Goal: Task Accomplishment & Management: Use online tool/utility

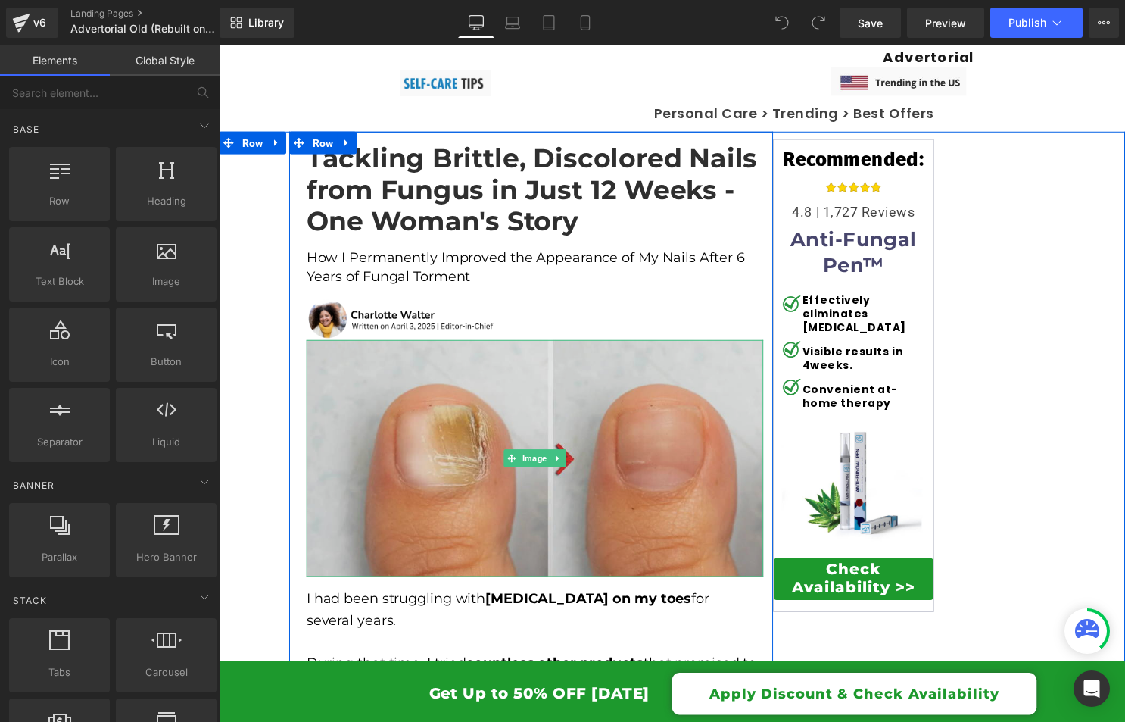
scroll to position [186, 0]
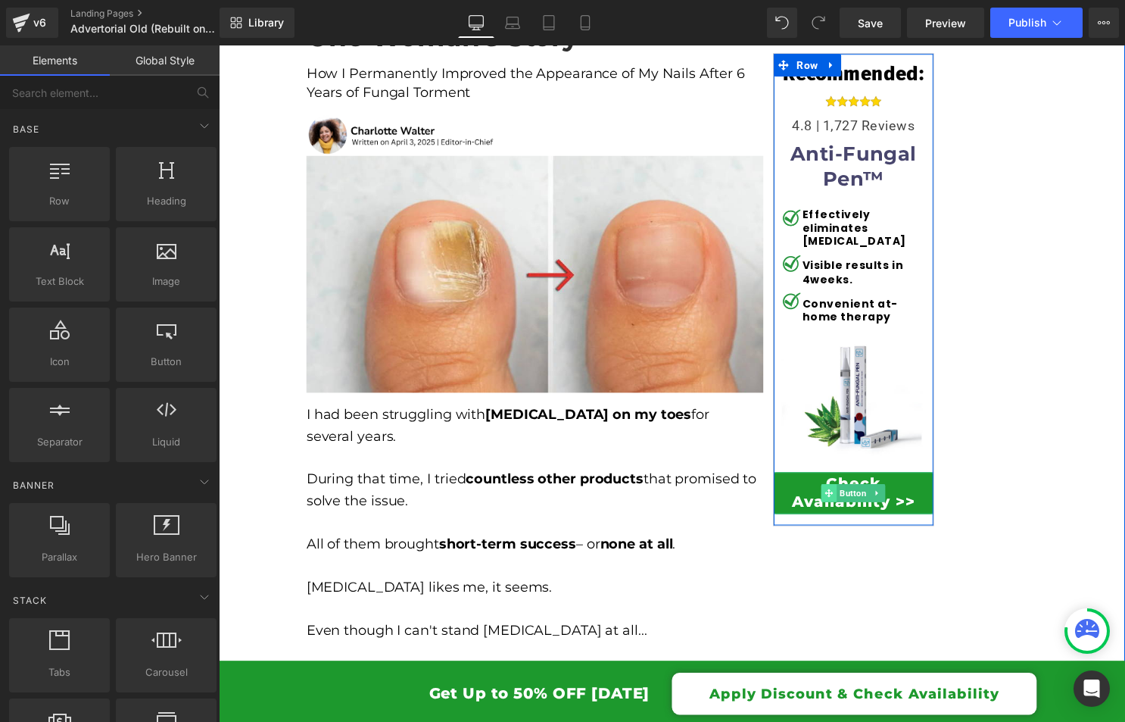
click at [829, 492] on span at bounding box center [836, 497] width 16 height 18
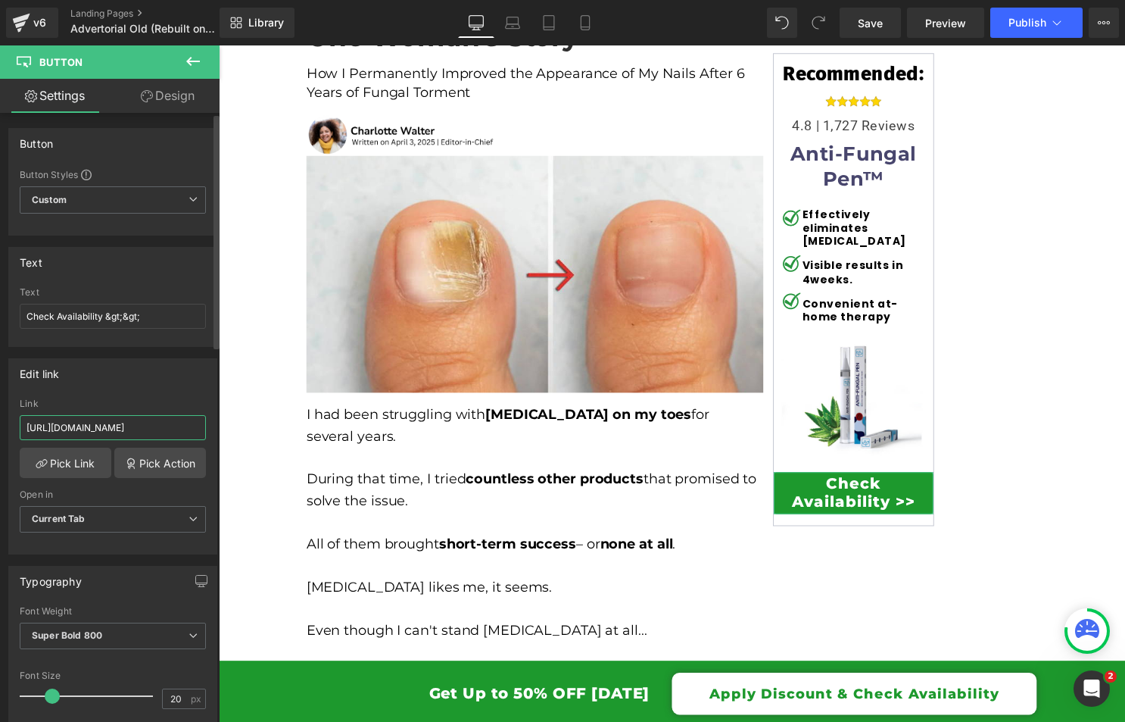
scroll to position [0, 51]
drag, startPoint x: 27, startPoint y: 426, endPoint x: 208, endPoint y: 435, distance: 180.5
click at [208, 435] on div "[URL][DOMAIN_NAME] Link [URL][DOMAIN_NAME] Pick Link Pick Action Current Tab Ne…" at bounding box center [113, 475] width 208 height 155
paste input "[URL][DOMAIN_NAME]"
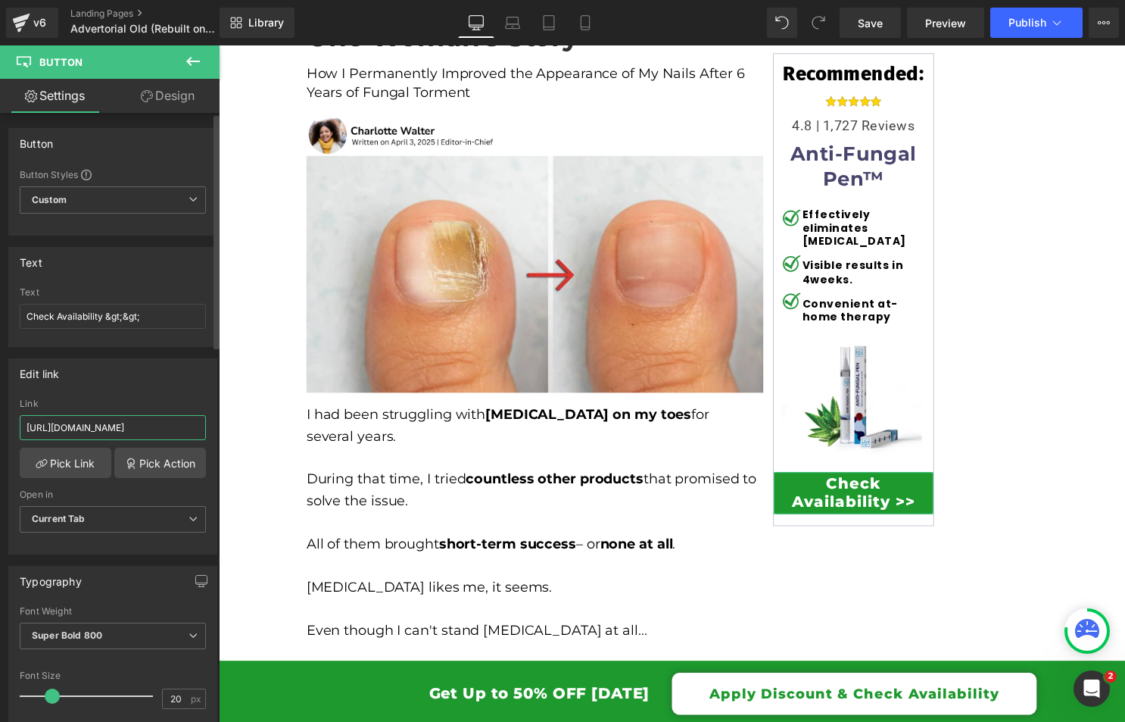
scroll to position [0, 36]
type input "[URL][DOMAIN_NAME]"
click at [139, 388] on div "Edit link [URL][DOMAIN_NAME] Link [URL][DOMAIN_NAME] Pick Link Pick Action Curr…" at bounding box center [112, 456] width 209 height 196
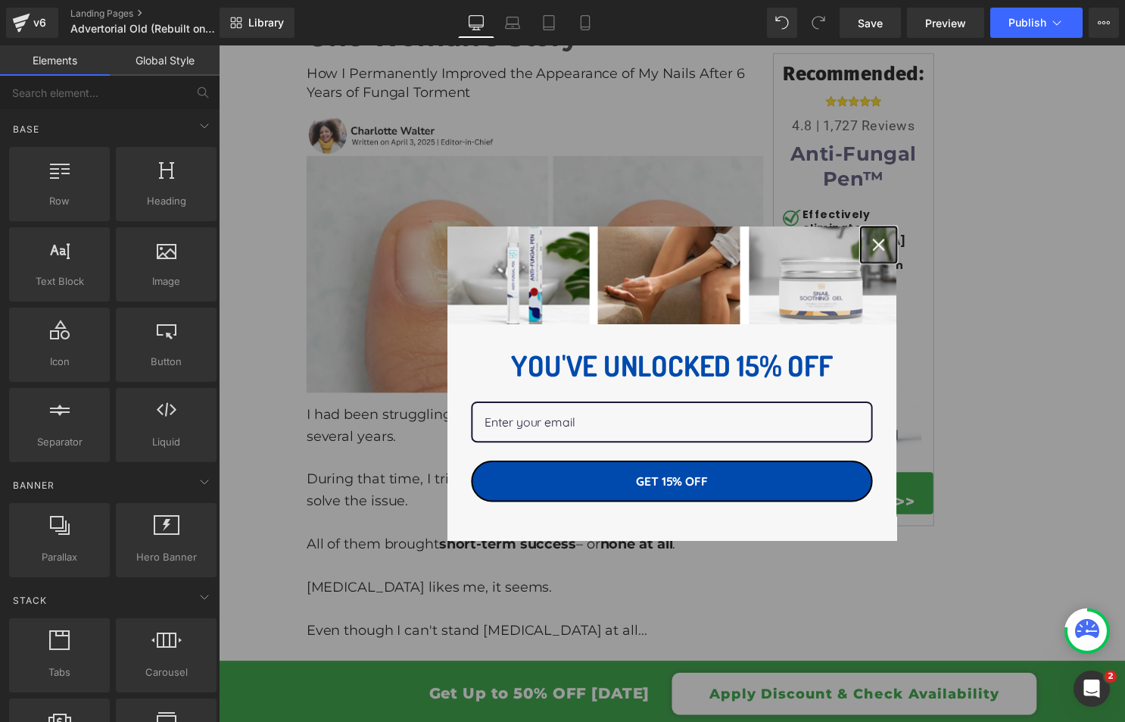
click at [884, 241] on icon "close icon" at bounding box center [886, 247] width 12 height 12
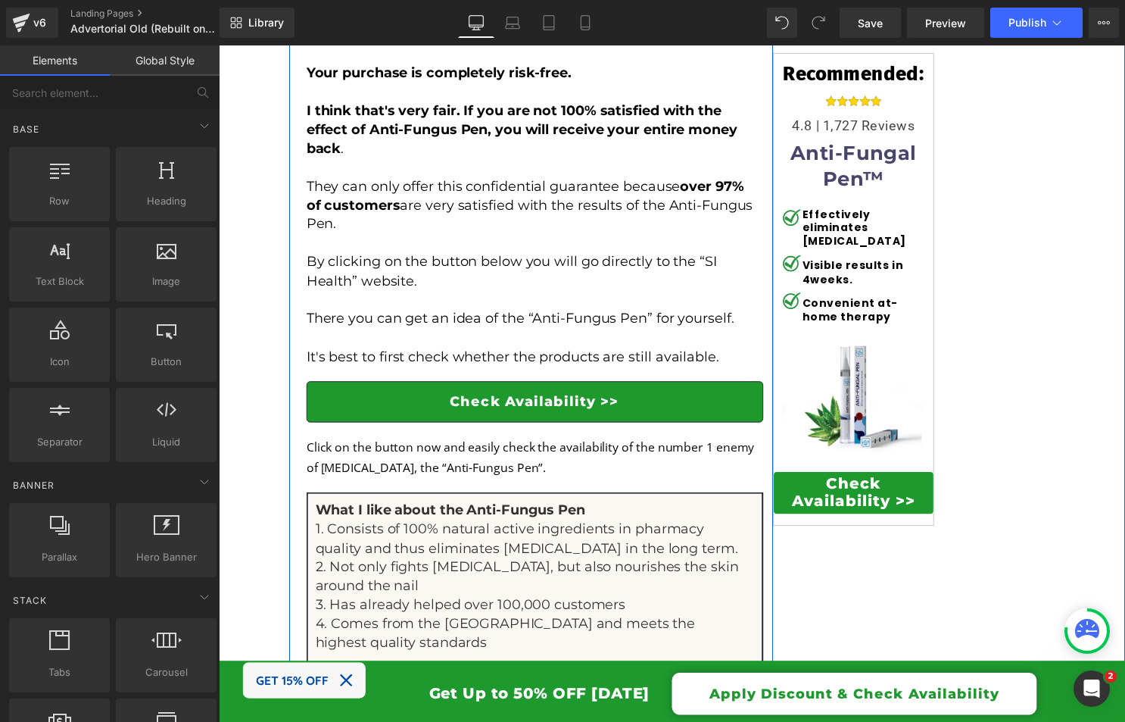
scroll to position [11448, 0]
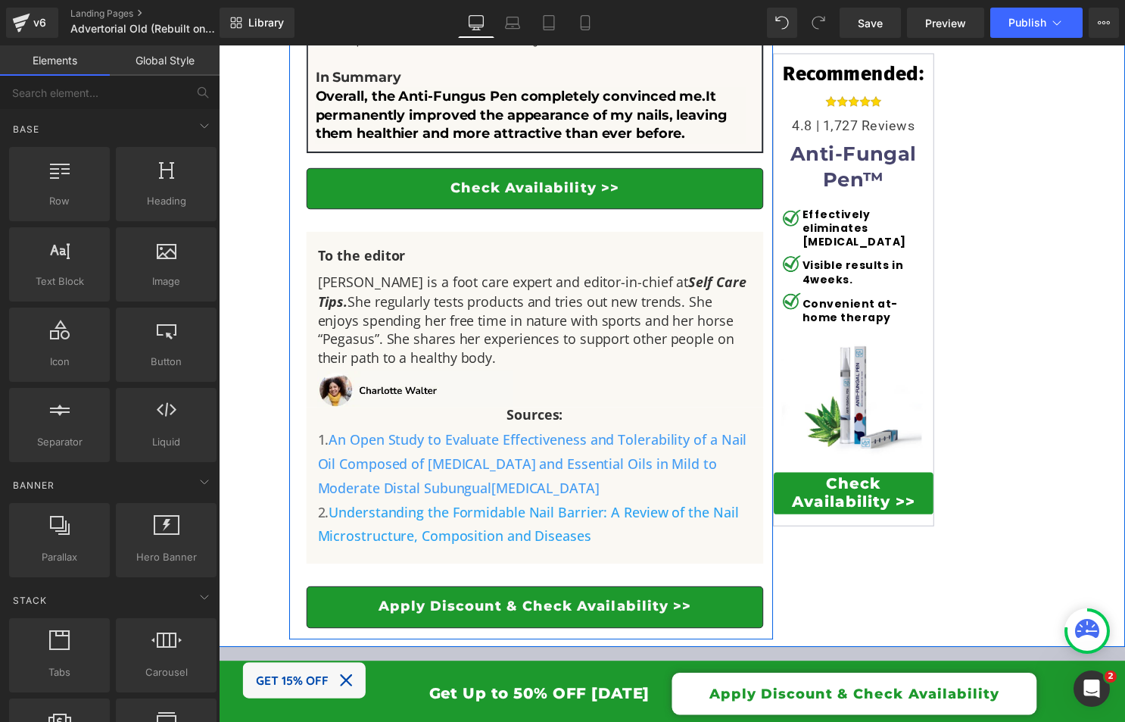
click at [473, 170] on div "Check Availability >> Button" at bounding box center [538, 191] width 462 height 42
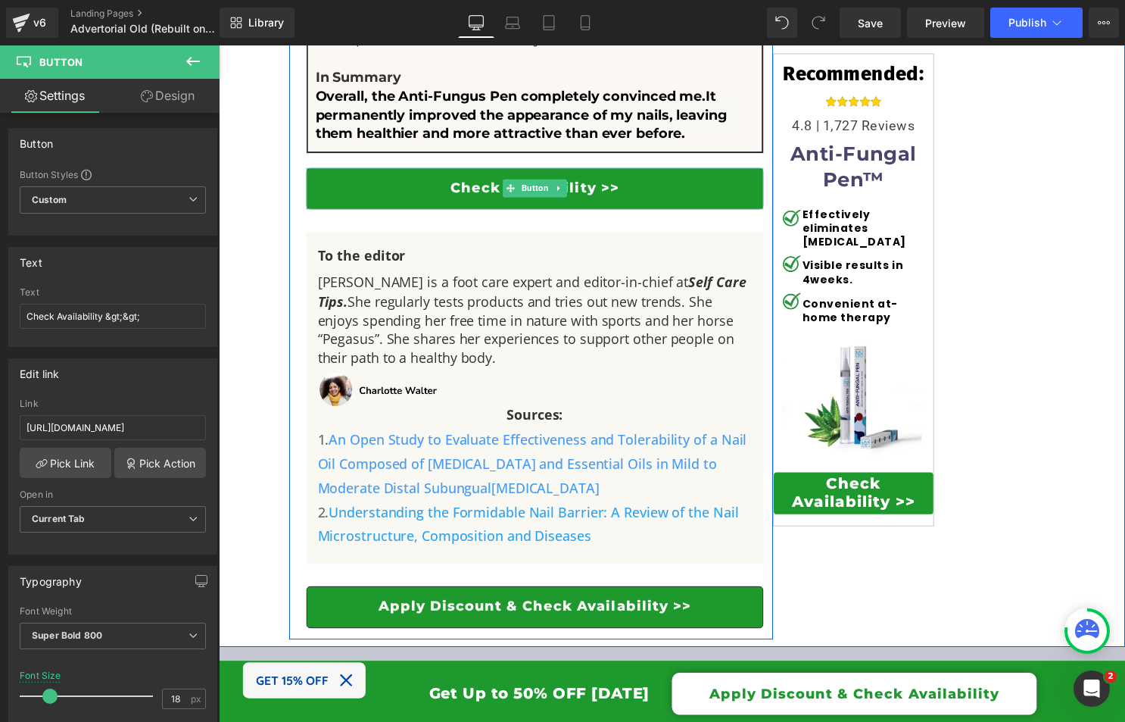
click at [467, 170] on link "Check Availability >>" at bounding box center [538, 191] width 462 height 42
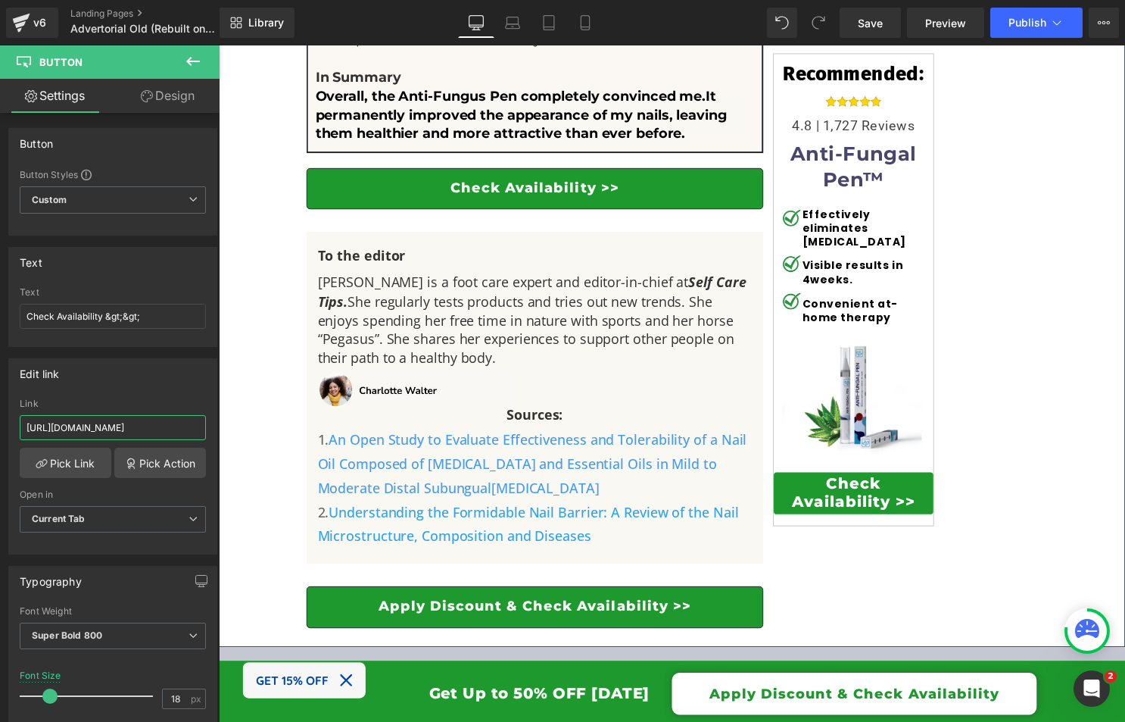
drag, startPoint x: 246, startPoint y: 473, endPoint x: 226, endPoint y: 435, distance: 42.0
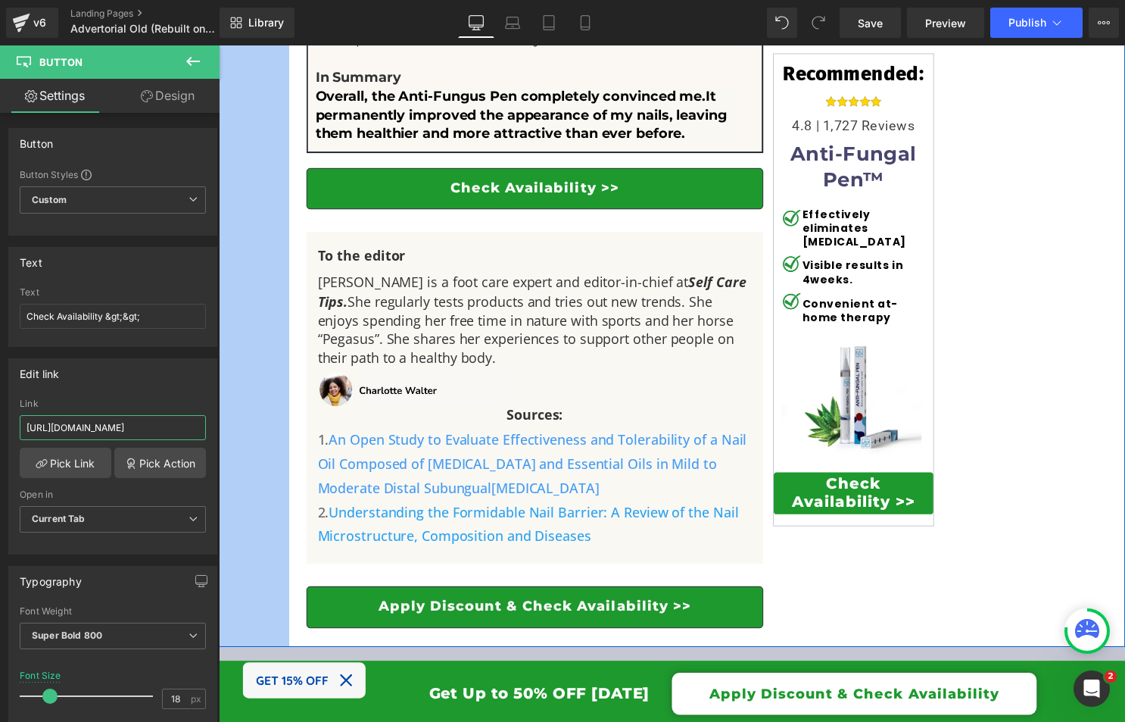
type input "[URL][DOMAIN_NAME]"
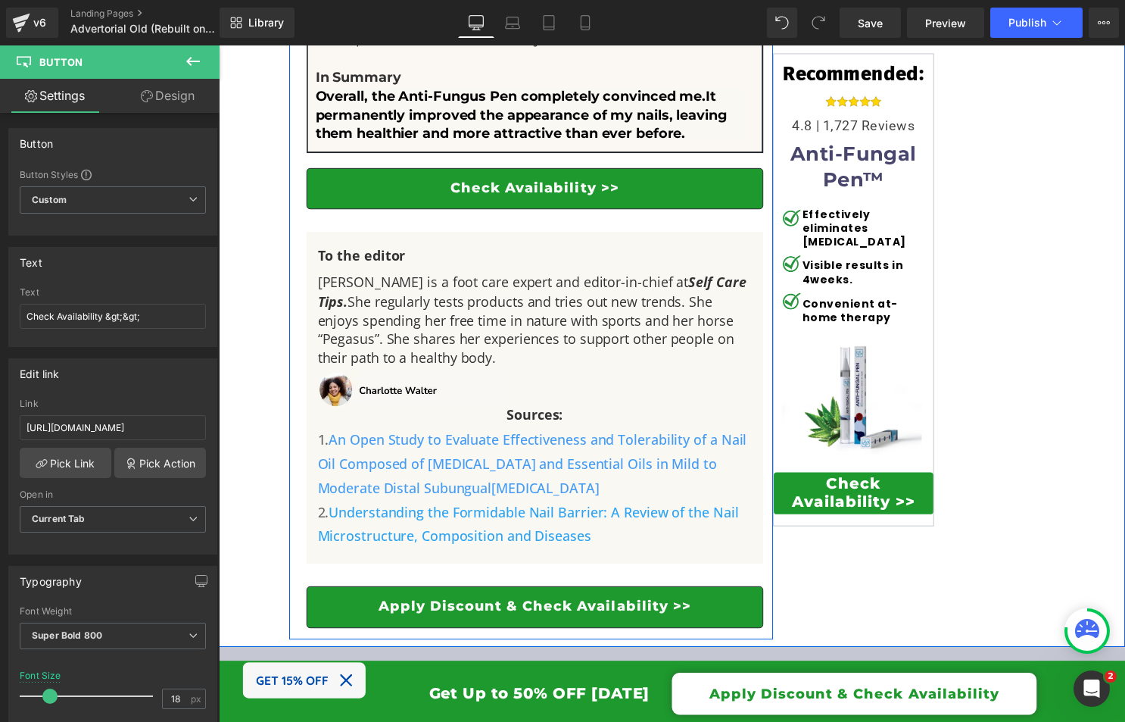
click at [360, 592] on link "Apply Discount & Check Availability >>" at bounding box center [538, 613] width 462 height 42
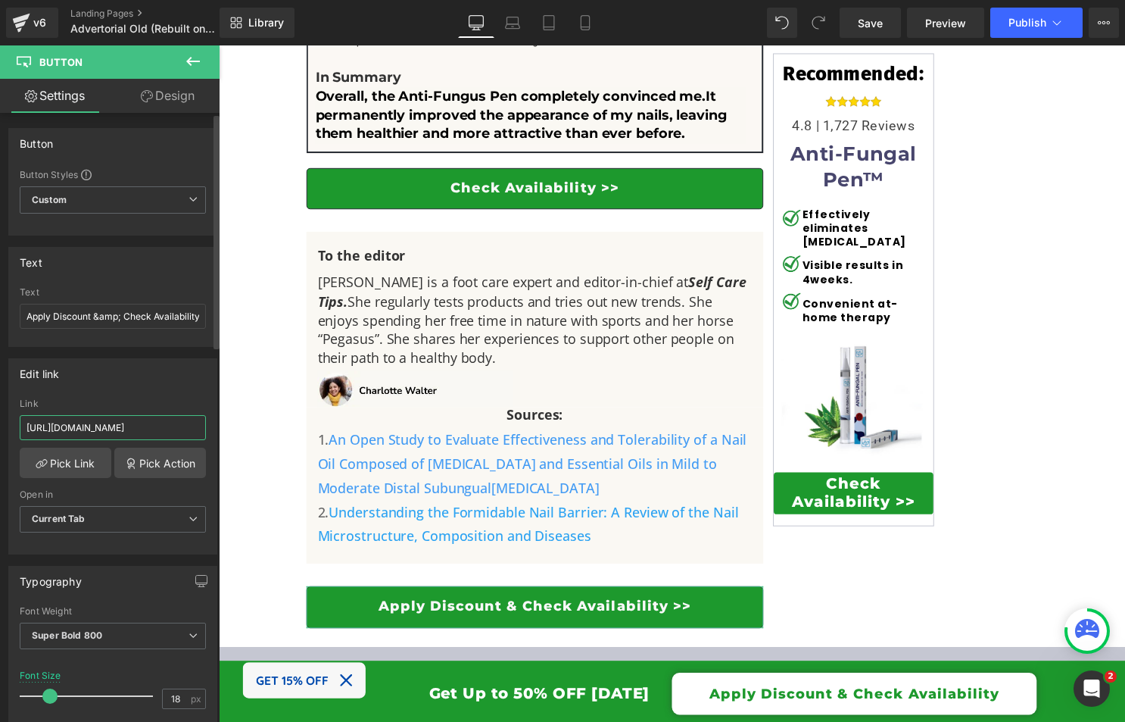
drag, startPoint x: 29, startPoint y: 427, endPoint x: 208, endPoint y: 435, distance: 178.9
click at [208, 435] on div "[URL][DOMAIN_NAME] Link [URL][DOMAIN_NAME] Pick Link Pick Action Current Tab Ne…" at bounding box center [113, 475] width 208 height 155
paste input "ages/anti-fungal"
type input "[URL][DOMAIN_NAME]"
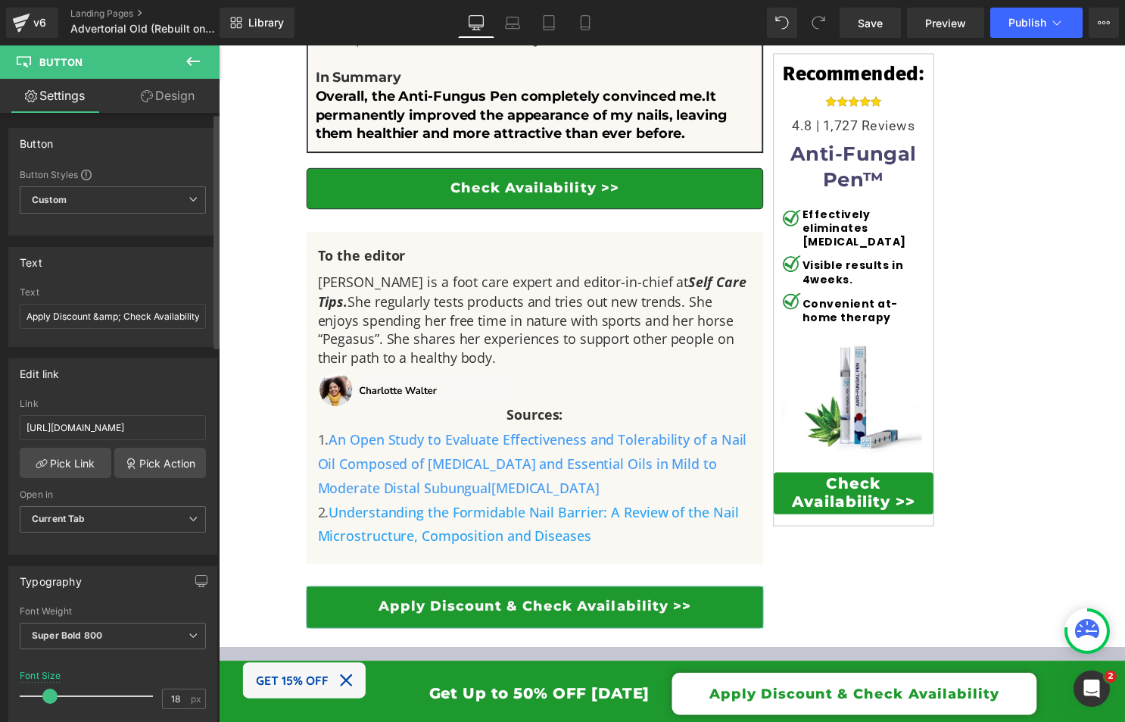
click at [205, 445] on div "[URL][DOMAIN_NAME] Link [URL][DOMAIN_NAME] Pick Link Pick Action Current Tab Ne…" at bounding box center [113, 475] width 208 height 155
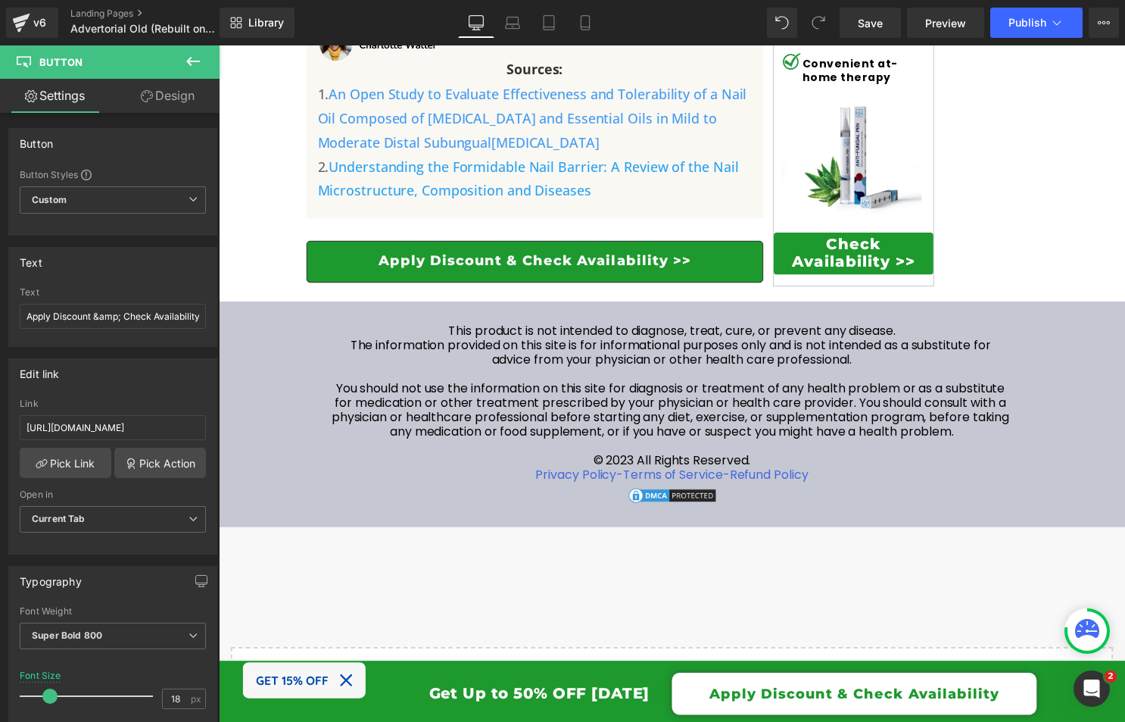
scroll to position [11814, 0]
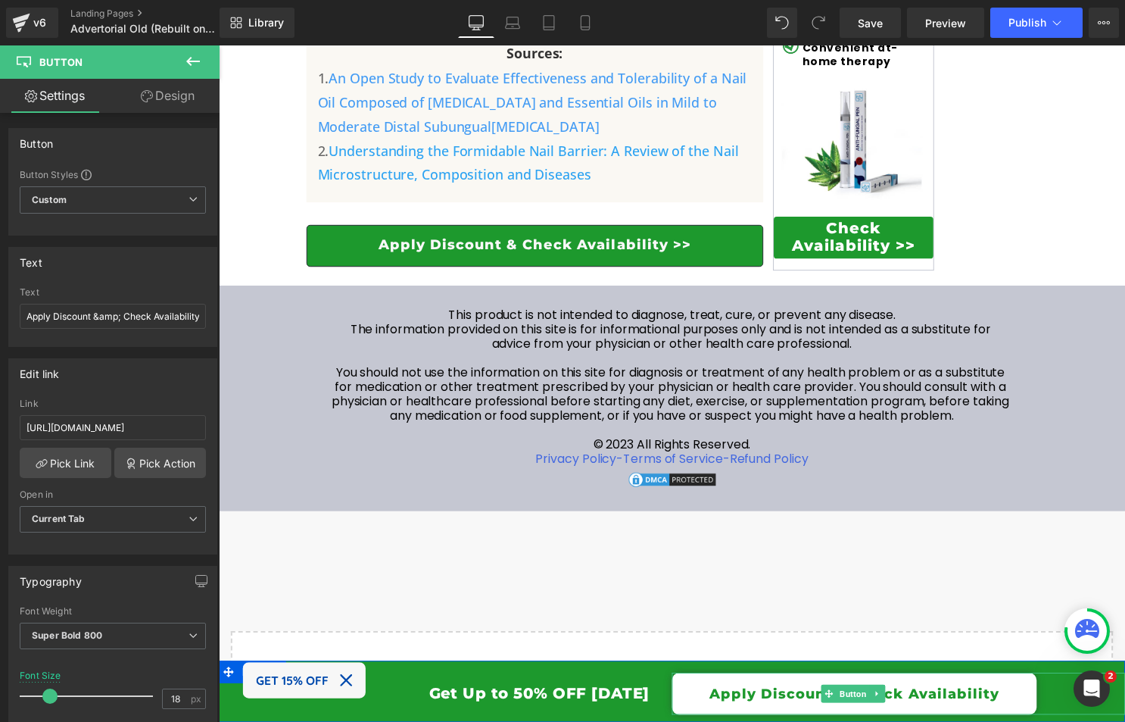
click at [707, 705] on link "Apply Discount & Check Availability" at bounding box center [861, 700] width 369 height 42
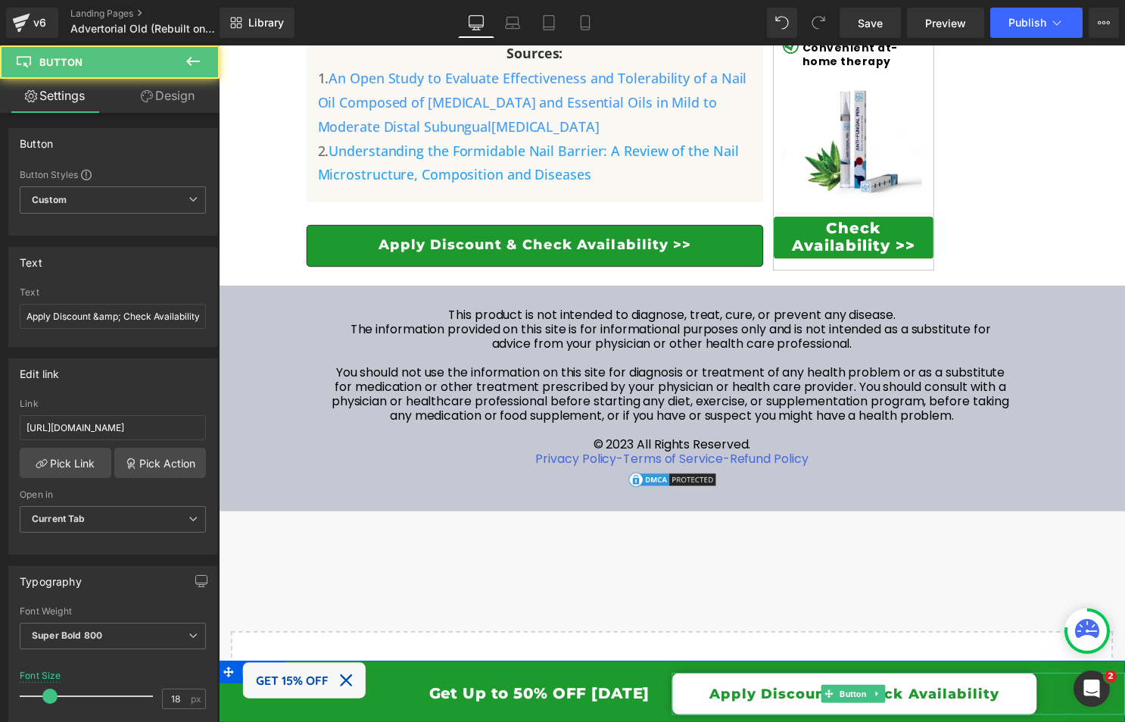
click at [750, 710] on link "Apply Discount & Check Availability" at bounding box center [861, 700] width 369 height 42
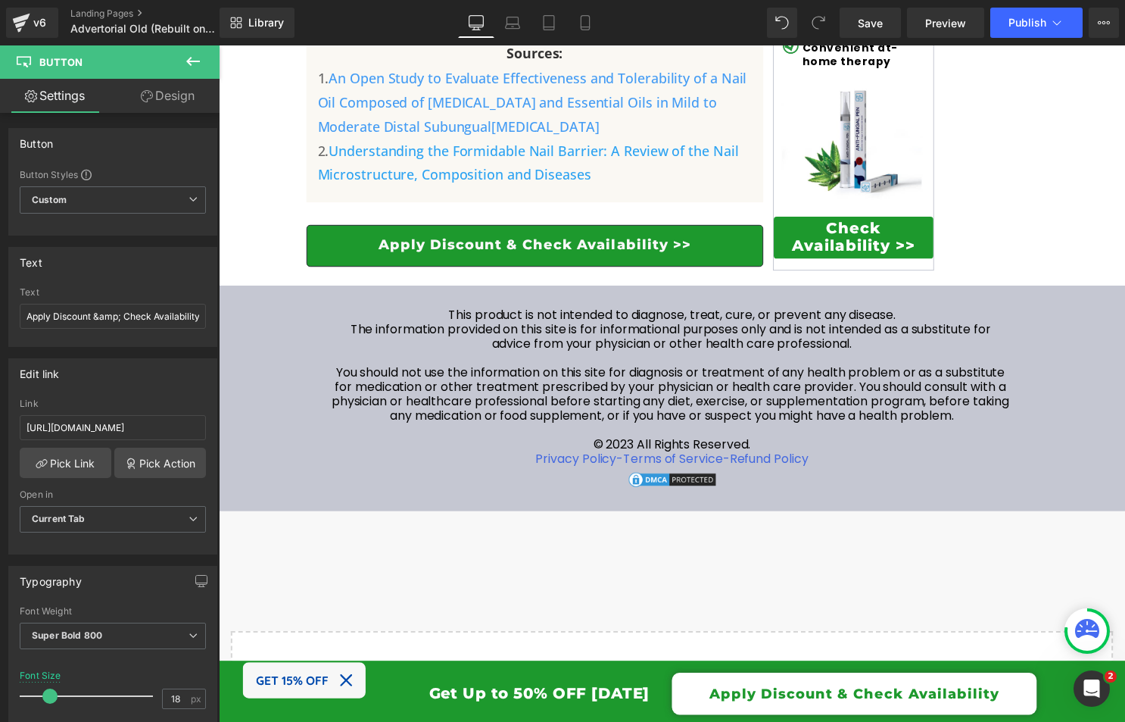
drag, startPoint x: 244, startPoint y: 473, endPoint x: 264, endPoint y: 440, distance: 39.1
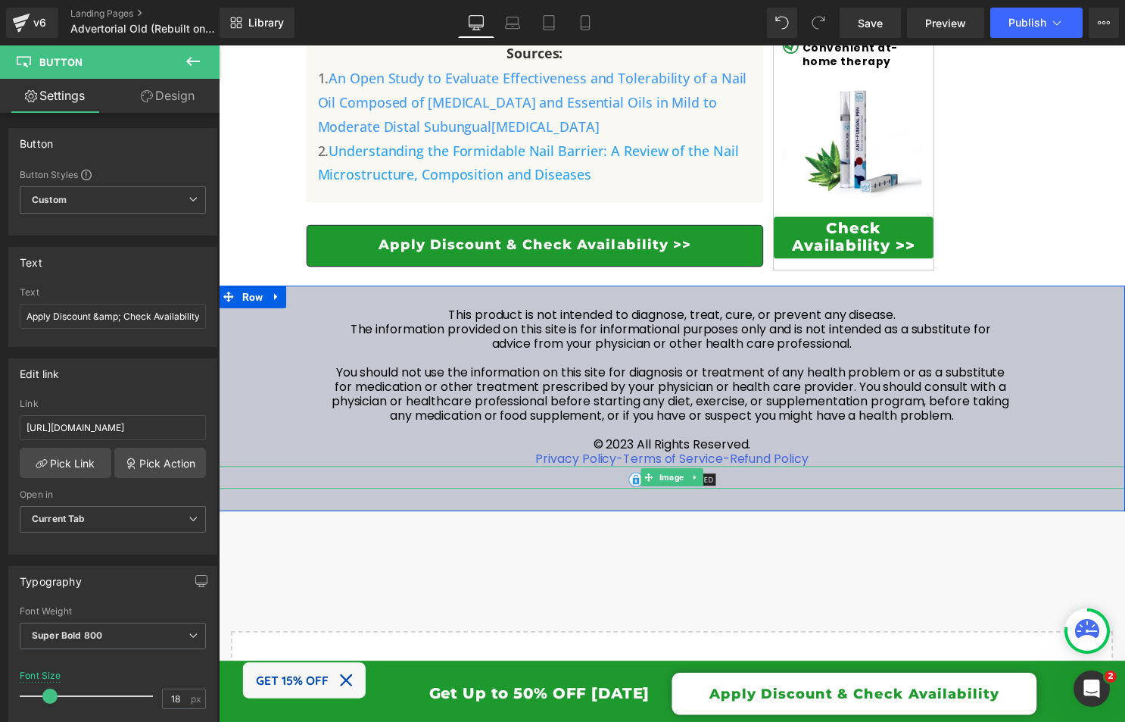
type input "[URL][DOMAIN_NAME]"
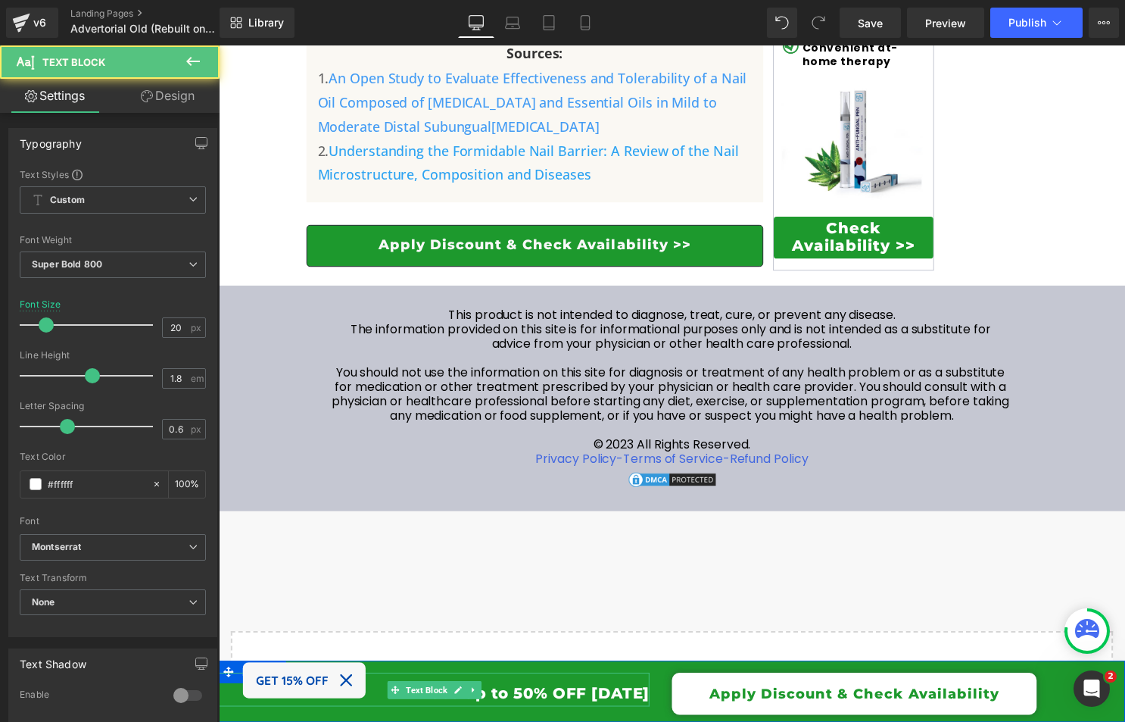
click at [562, 701] on p "Get Up to 50% OFF [DATE]" at bounding box center [436, 699] width 435 height 27
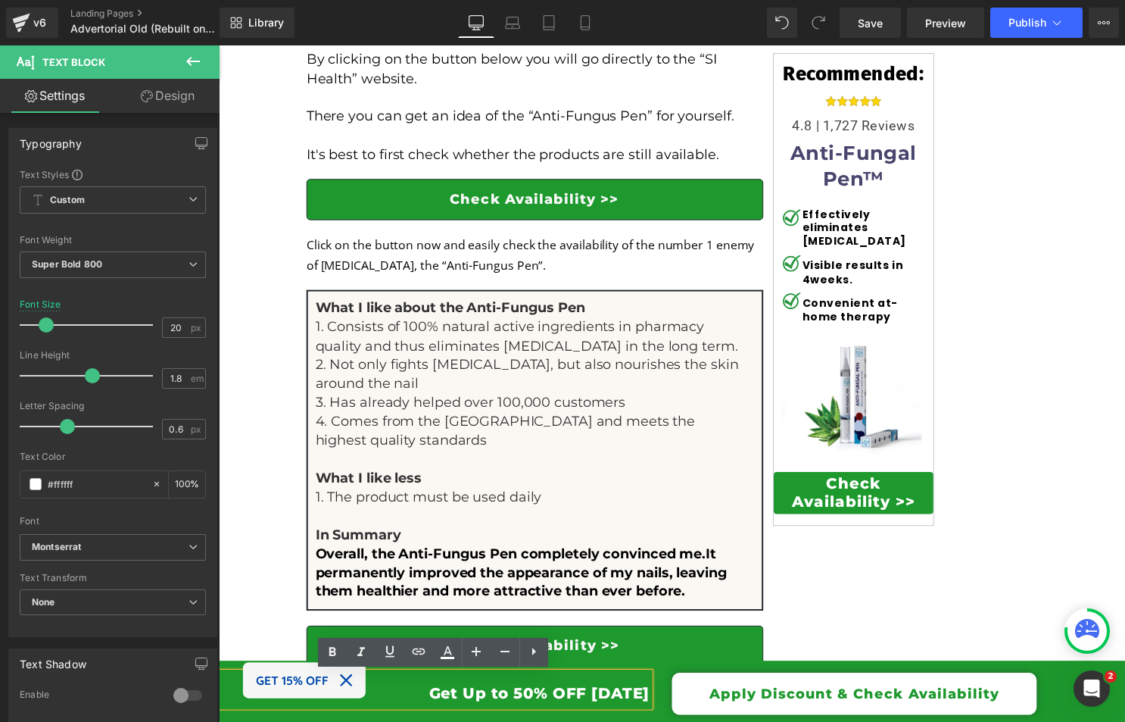
scroll to position [10895, 0]
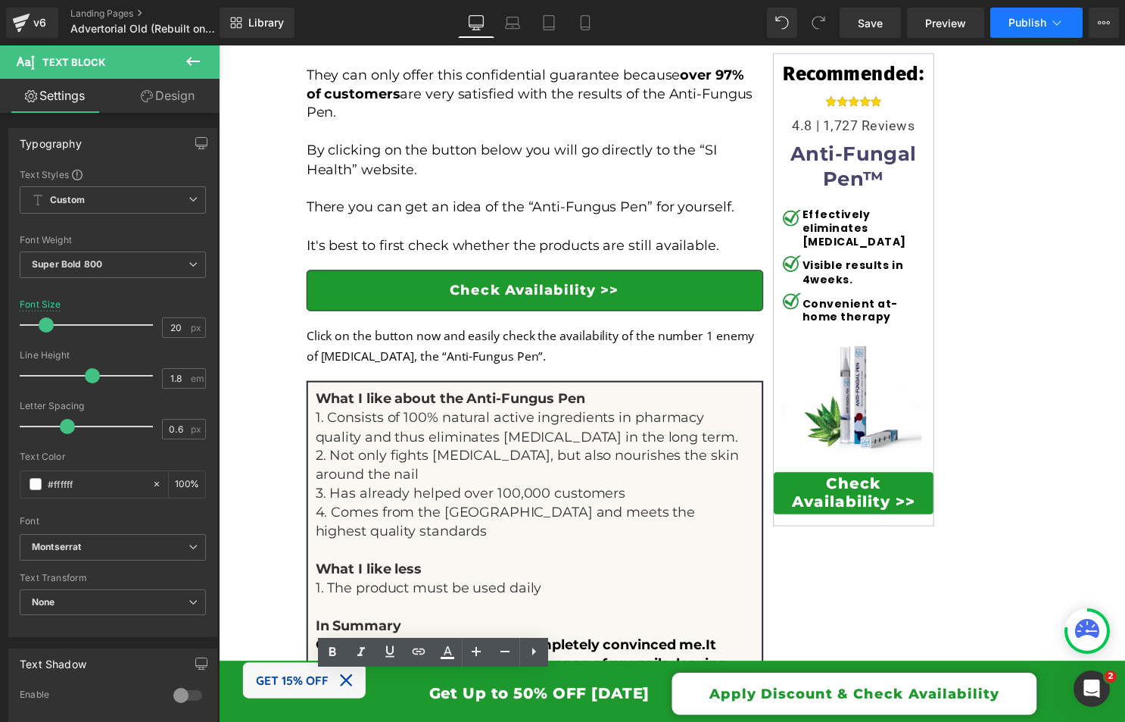
click at [1028, 14] on button "Publish" at bounding box center [1037, 23] width 92 height 30
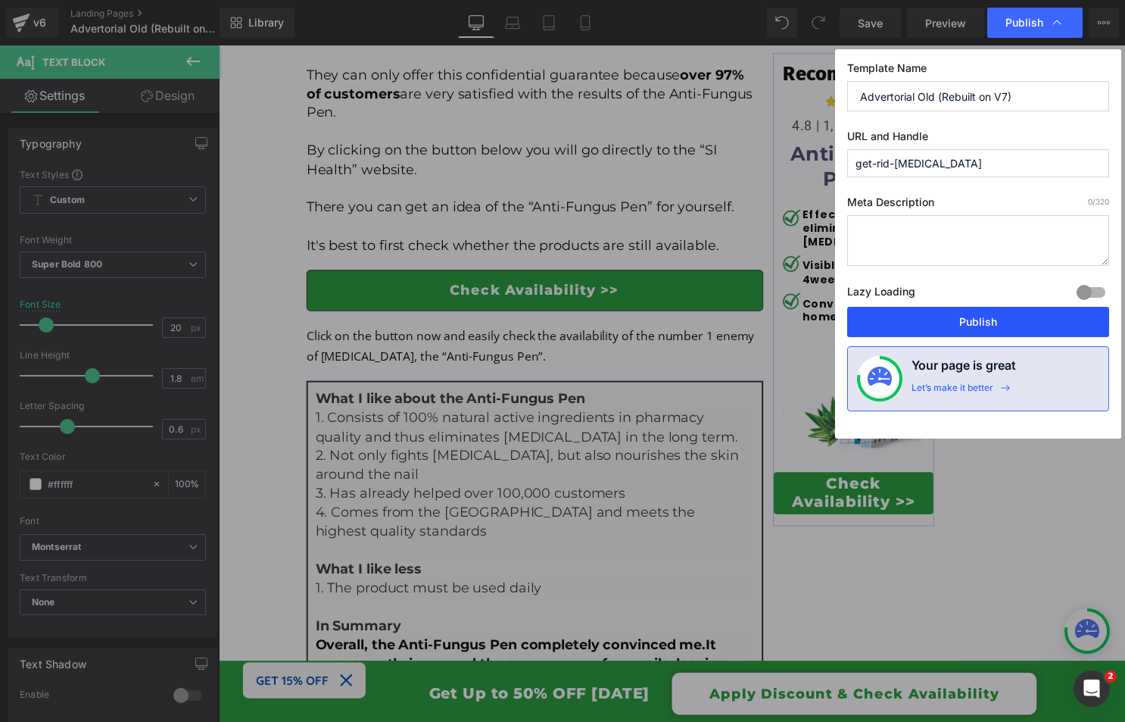
drag, startPoint x: 945, startPoint y: 319, endPoint x: 734, endPoint y: 276, distance: 215.5
click at [945, 319] on button "Publish" at bounding box center [978, 322] width 262 height 30
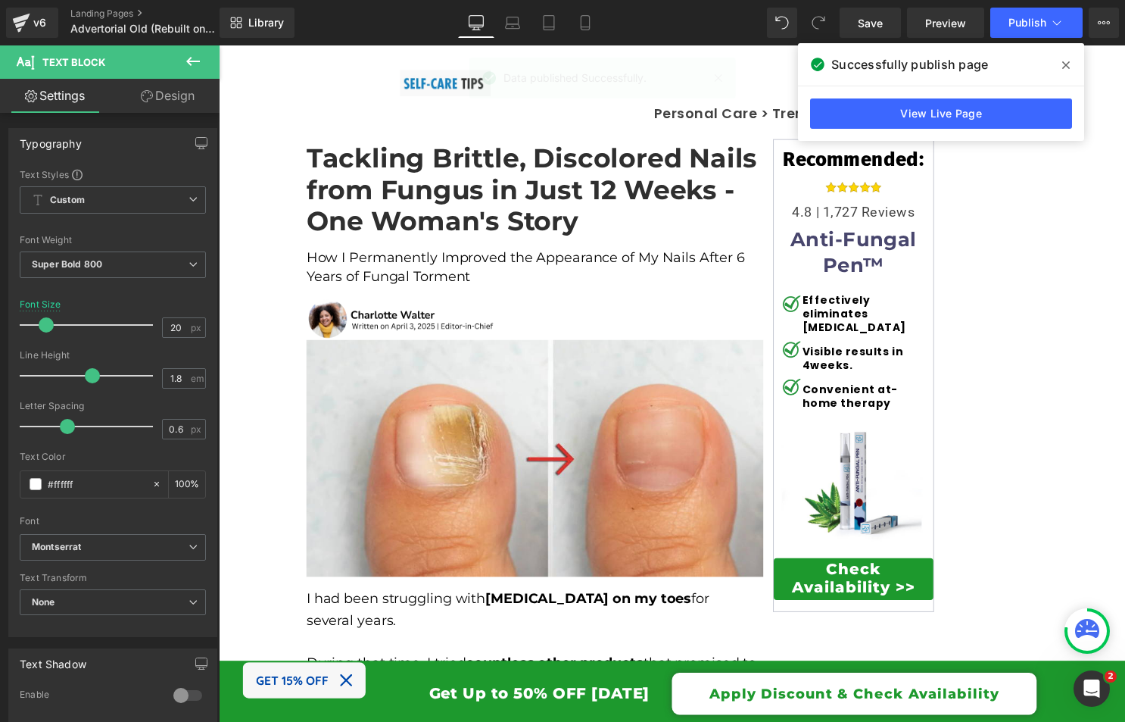
click at [1067, 63] on icon at bounding box center [1066, 65] width 8 height 8
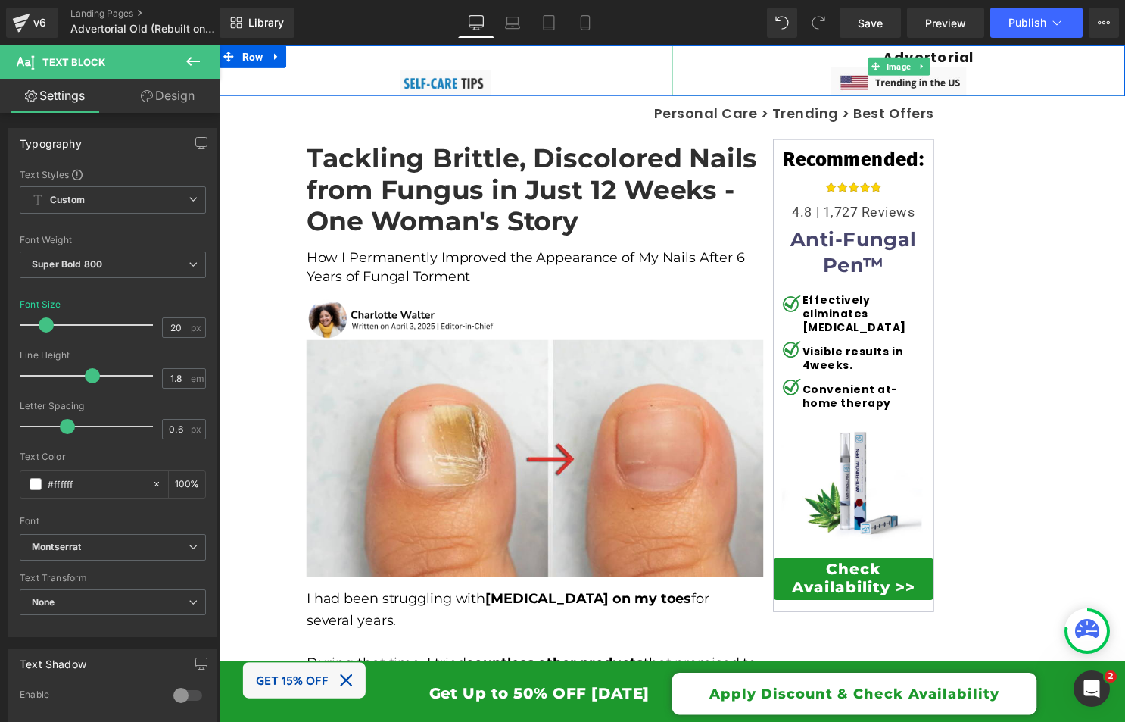
click at [955, 62] on link at bounding box center [906, 66] width 458 height 58
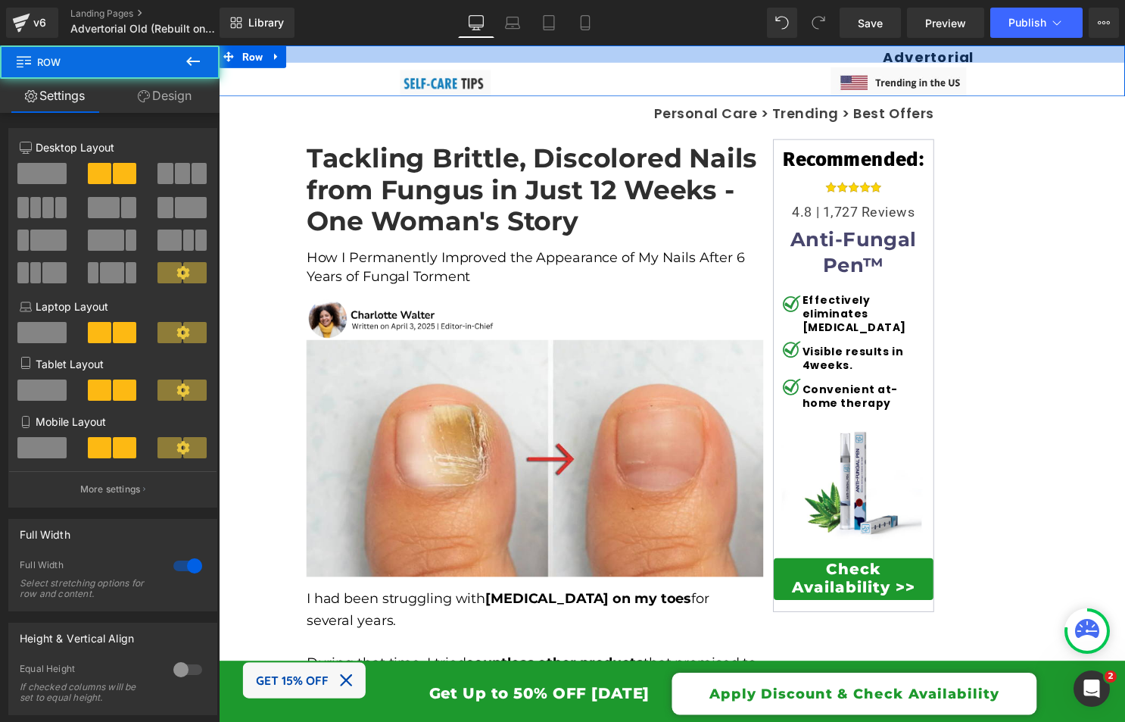
click at [957, 54] on div at bounding box center [677, 53] width 916 height 17
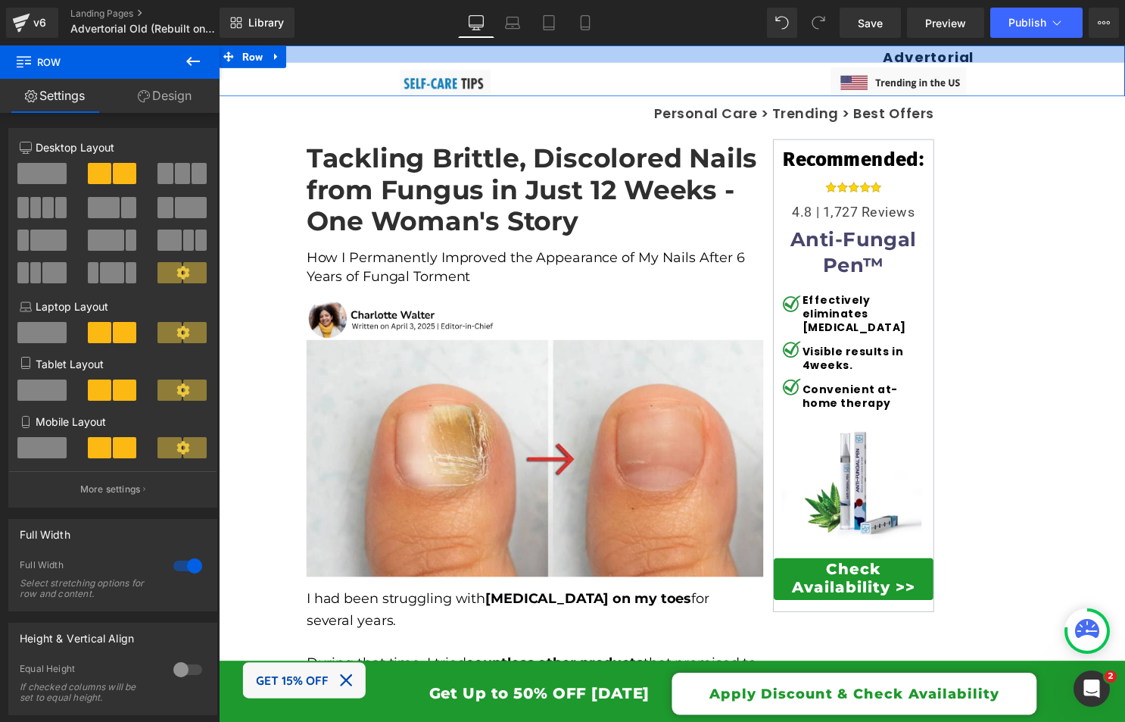
click at [915, 55] on div at bounding box center [677, 53] width 916 height 17
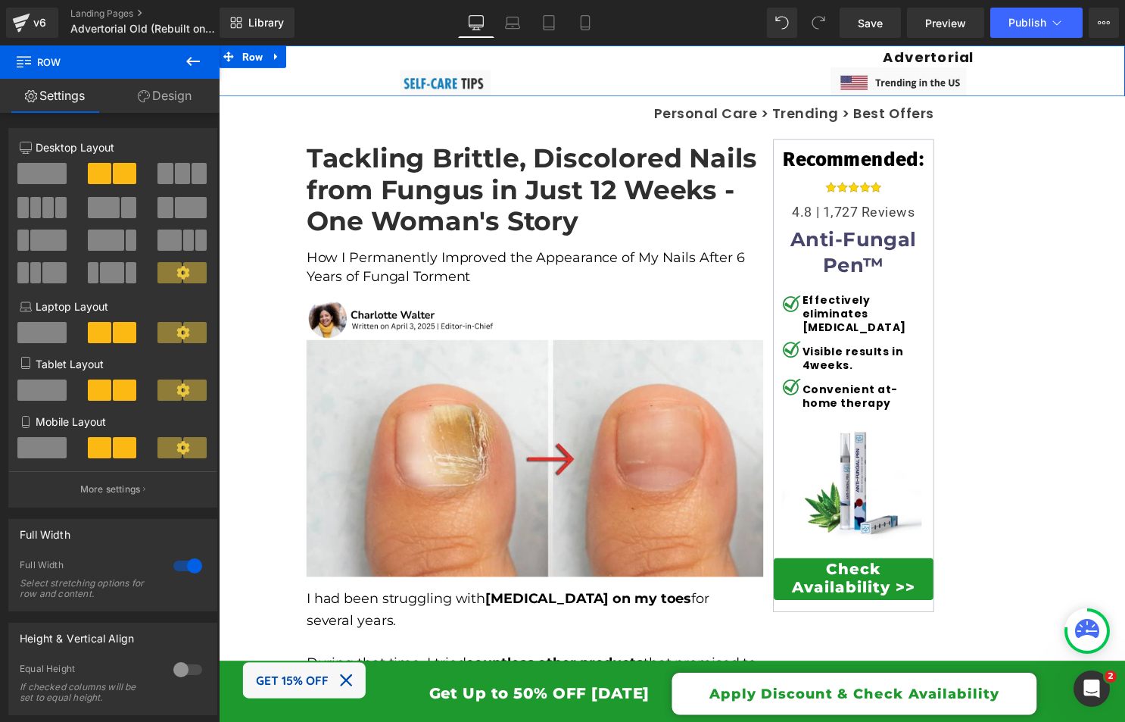
click at [915, 55] on div at bounding box center [677, 53] width 916 height 17
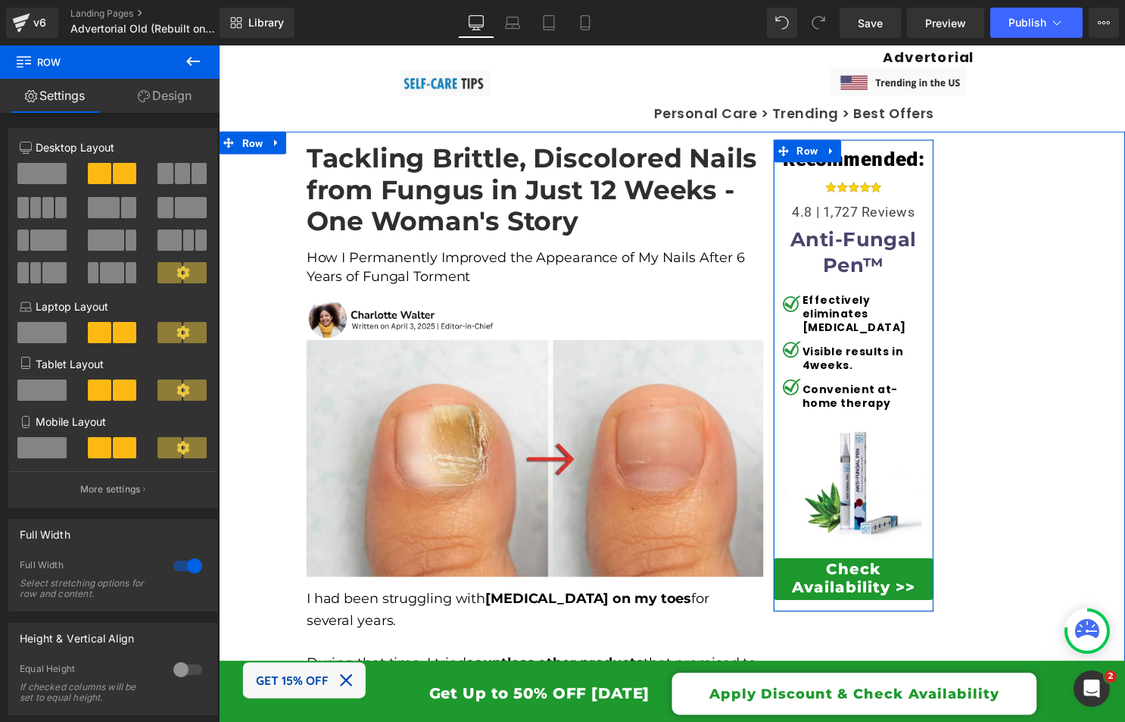
click at [856, 569] on span "Check Availability >>" at bounding box center [861, 584] width 146 height 36
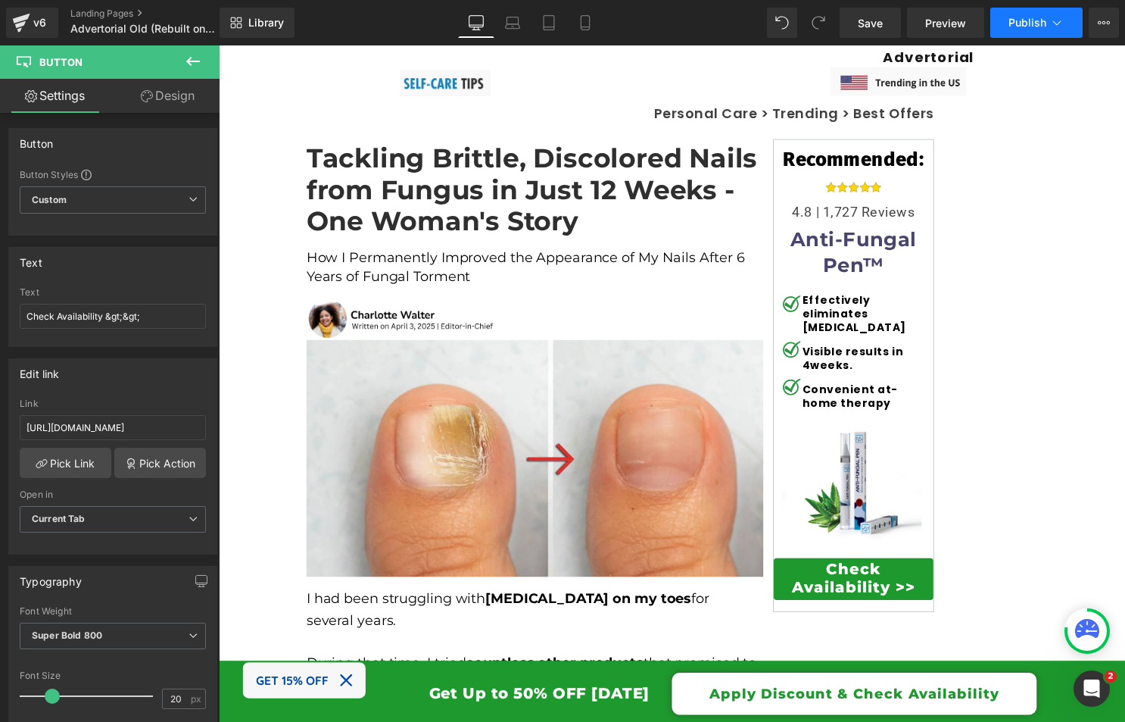
click at [1032, 26] on span "Publish" at bounding box center [1028, 23] width 38 height 12
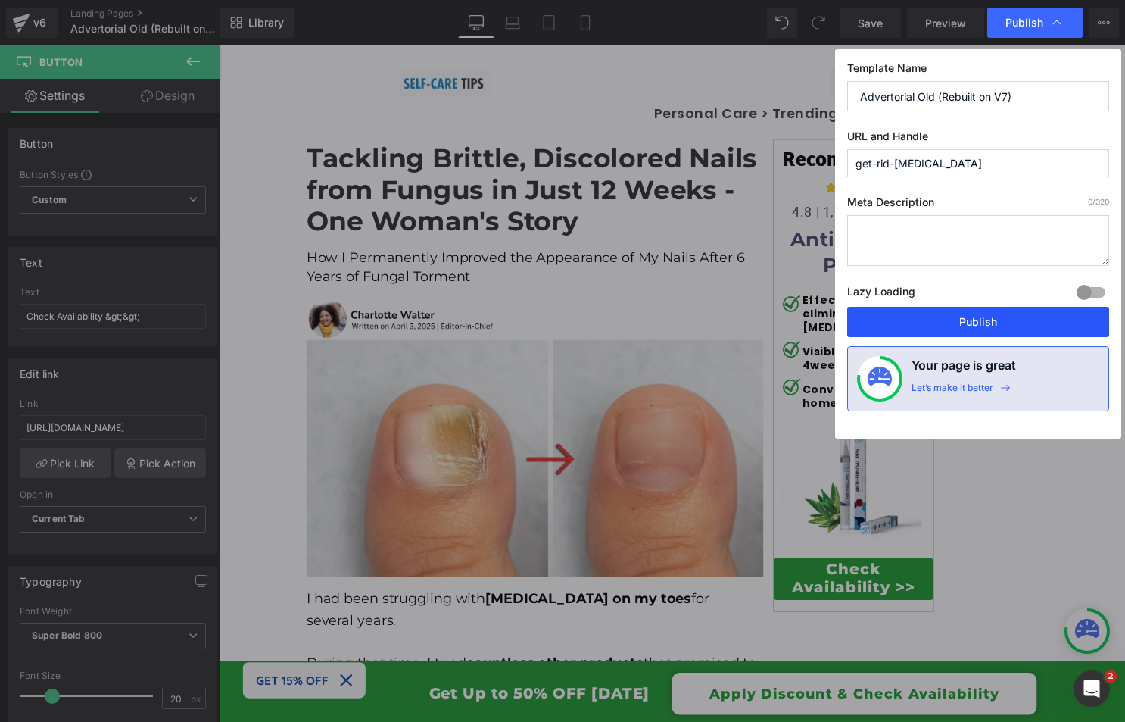
click at [892, 315] on button "Publish" at bounding box center [978, 322] width 262 height 30
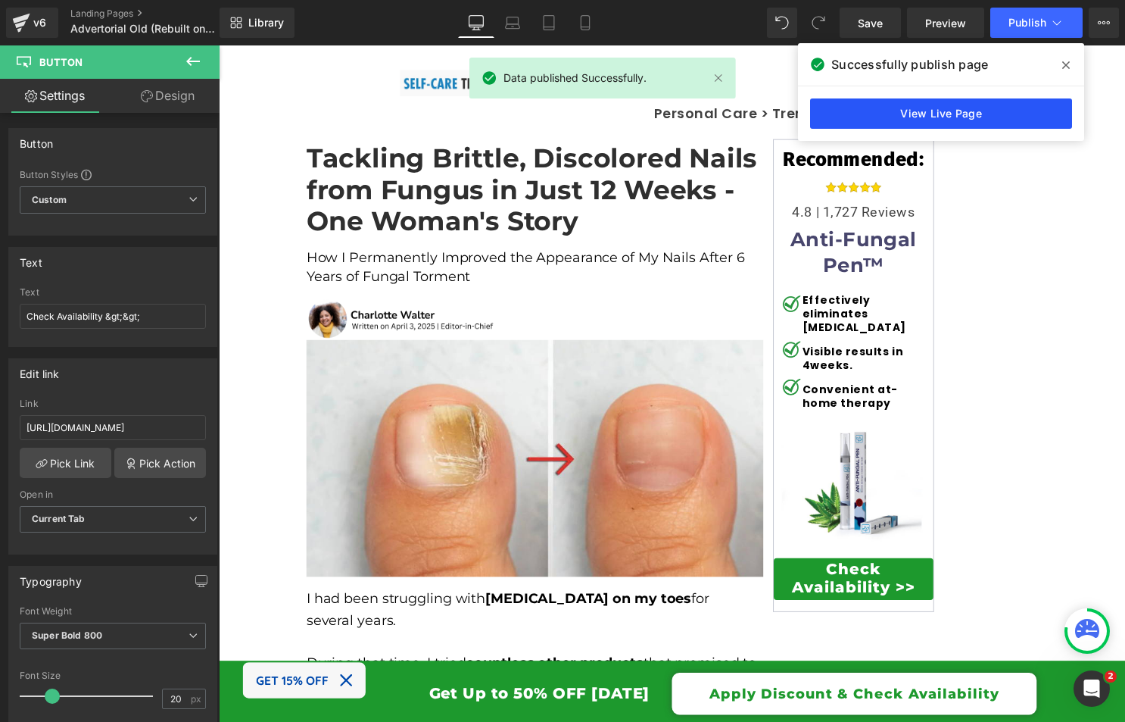
click at [1007, 115] on link "View Live Page" at bounding box center [941, 113] width 262 height 30
